Goal: Task Accomplishment & Management: Manage account settings

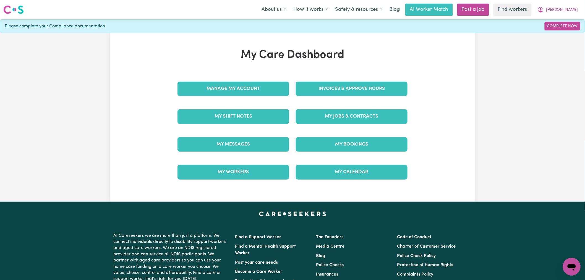
click at [339, 71] on div "My Care Dashboard Manage My Account Invoices & Approve Hours My Shift Notes My …" at bounding box center [292, 117] width 243 height 138
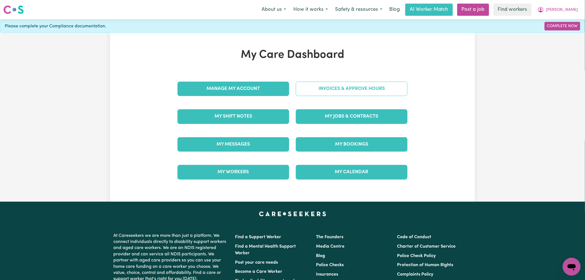
click at [342, 89] on link "Invoices & Approve Hours" at bounding box center [352, 89] width 112 height 14
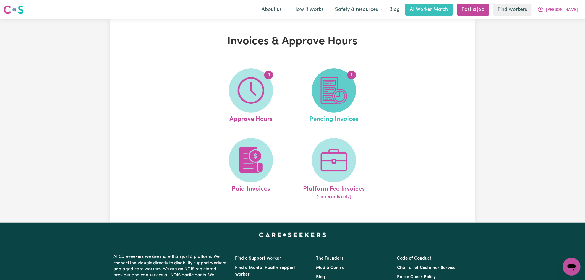
click at [330, 100] on img at bounding box center [334, 90] width 27 height 27
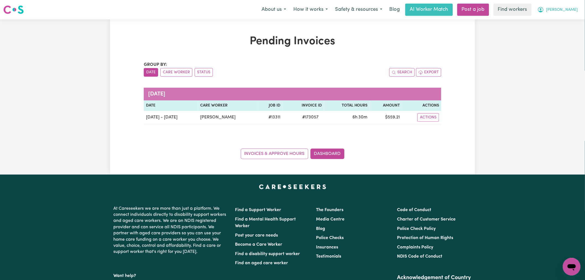
click at [568, 10] on button "[PERSON_NAME]" at bounding box center [558, 10] width 48 height 12
click at [568, 17] on link "My Dashboard" at bounding box center [559, 21] width 44 height 10
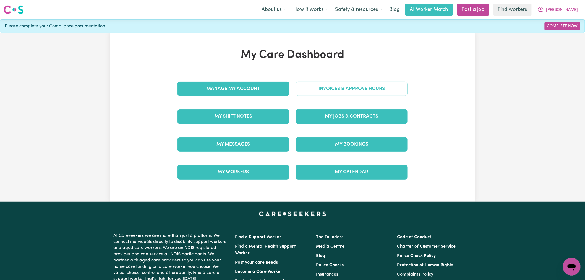
click at [375, 86] on link "Invoices & Approve Hours" at bounding box center [352, 89] width 112 height 14
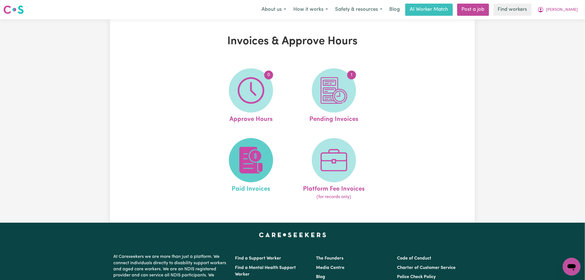
click at [267, 162] on span at bounding box center [251, 160] width 44 height 44
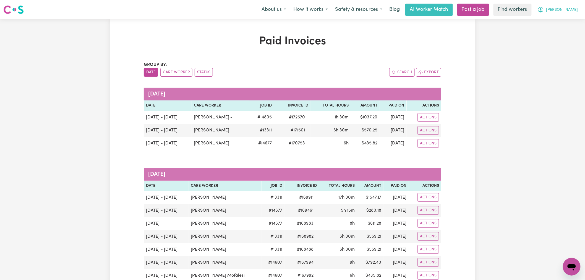
click at [569, 14] on button "[PERSON_NAME]" at bounding box center [558, 10] width 48 height 12
click at [568, 32] on link "Logout" at bounding box center [559, 32] width 44 height 10
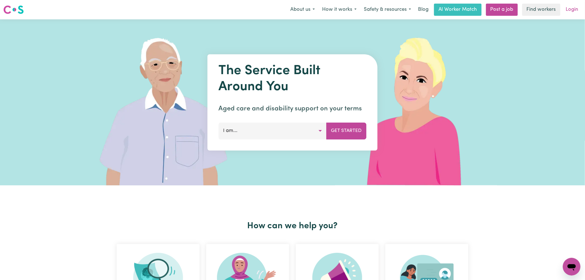
click at [571, 4] on link "Login" at bounding box center [571, 10] width 19 height 12
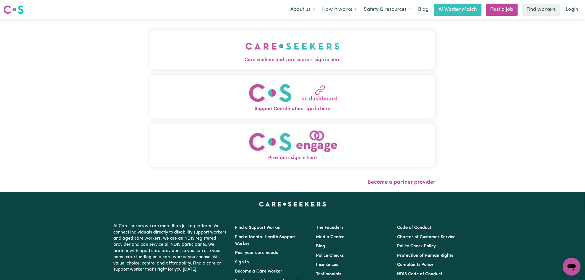
click at [275, 52] on button "Care workers and care seekers sign in here" at bounding box center [292, 49] width 286 height 39
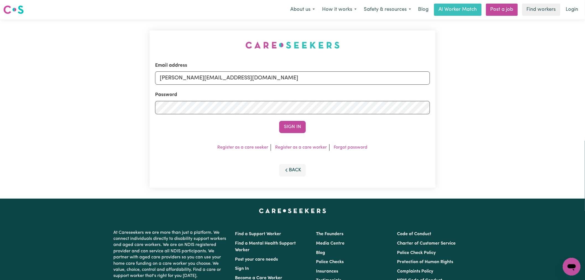
click at [275, 70] on div "Email address lindsay@careseekers.com.au" at bounding box center [292, 73] width 275 height 23
drag, startPoint x: 271, startPoint y: 79, endPoint x: 271, endPoint y: 82, distance: 3.1
click at [271, 79] on input "lindsay@careseekers.com.au" at bounding box center [292, 77] width 275 height 13
drag, startPoint x: 304, startPoint y: 80, endPoint x: 188, endPoint y: 77, distance: 116.1
click at [188, 77] on input "superuser~suzanncurranys@careseekers.com.au" at bounding box center [292, 77] width 275 height 13
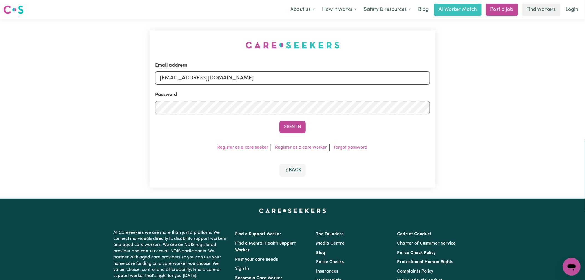
click at [193, 77] on input "superuser~suzanncurranys@careseekers.com.au" at bounding box center [292, 77] width 275 height 13
type input "suzanncurranys@careseekers.com.au"
click at [279, 121] on button "Sign In" at bounding box center [292, 127] width 27 height 12
